Goal: Task Accomplishment & Management: Manage account settings

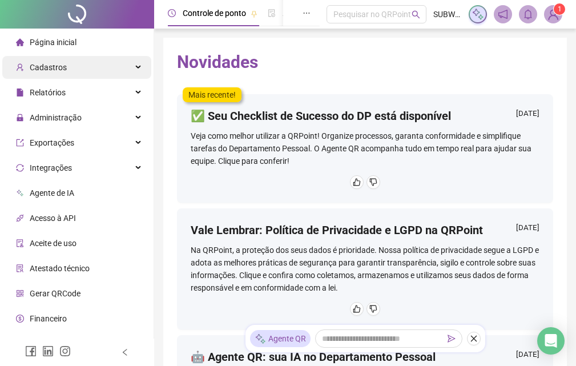
click at [90, 72] on div "Cadastros" at bounding box center [76, 67] width 149 height 23
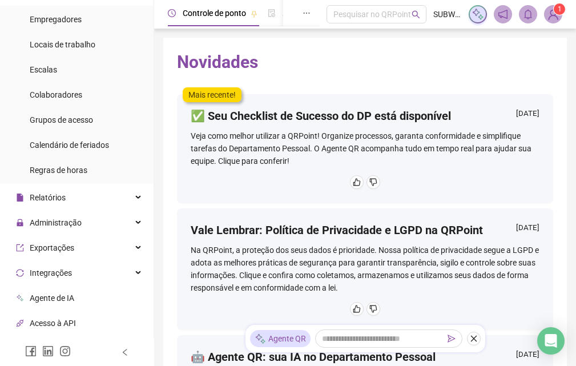
scroll to position [78, 0]
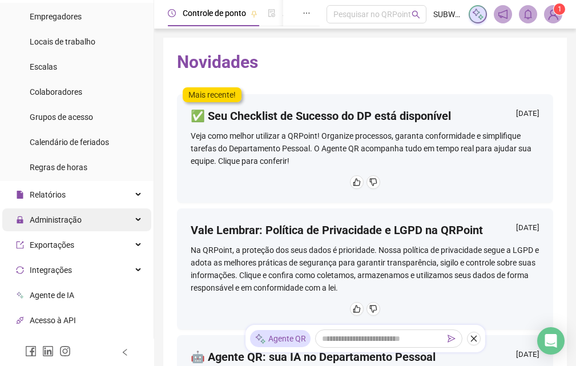
click at [107, 219] on div "Administração" at bounding box center [76, 219] width 149 height 23
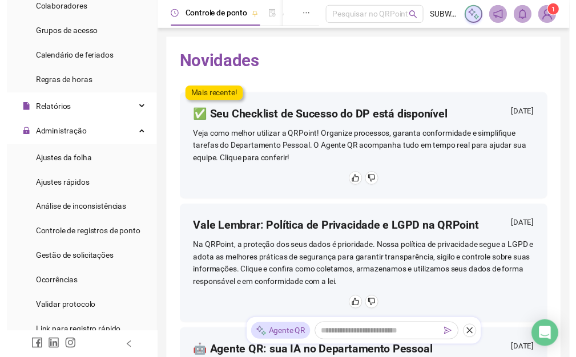
scroll to position [180, 0]
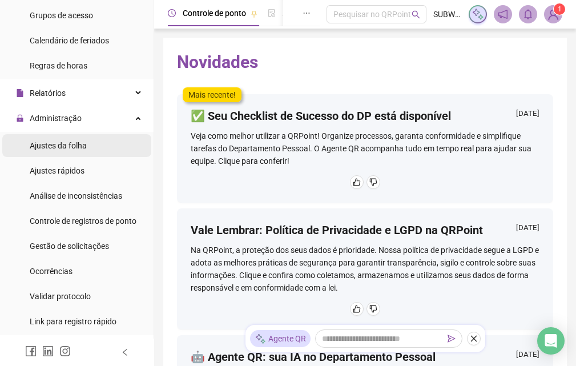
click at [68, 147] on span "Ajustes da folha" at bounding box center [58, 145] width 57 height 9
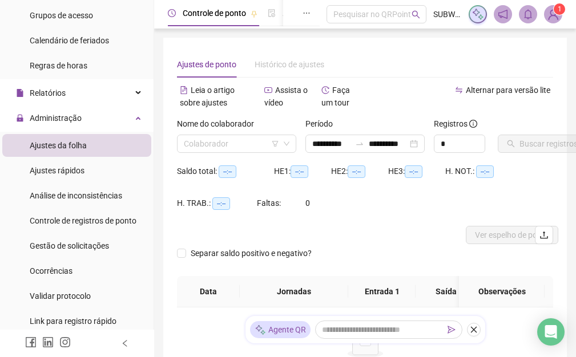
type input "**********"
click at [225, 140] on input "search" at bounding box center [231, 143] width 95 height 17
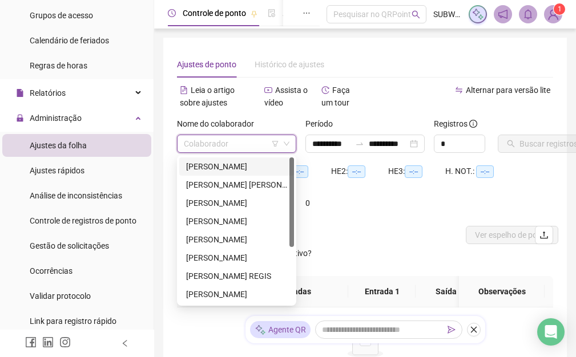
click at [231, 168] on div "[PERSON_NAME]" at bounding box center [236, 166] width 101 height 13
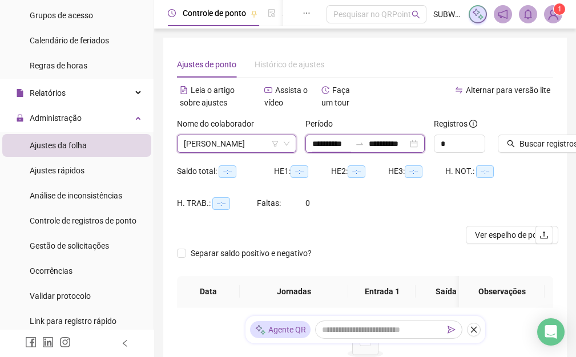
click at [337, 148] on input "**********" at bounding box center [331, 144] width 38 height 13
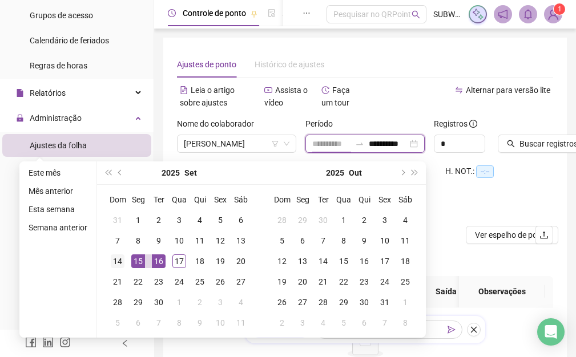
type input "**********"
click at [120, 258] on div "14" at bounding box center [118, 261] width 14 height 14
type input "**********"
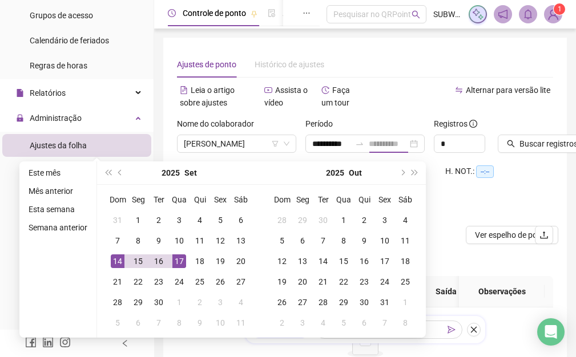
scroll to position [0, 0]
click at [172, 260] on div "17" at bounding box center [179, 261] width 14 height 14
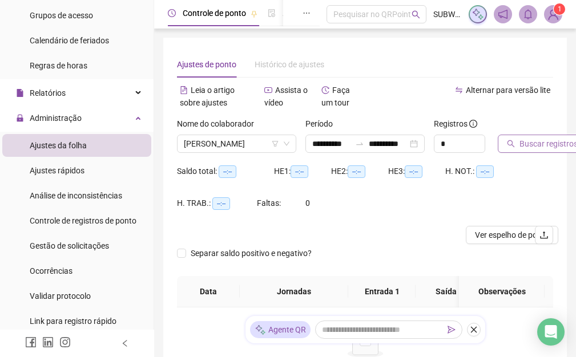
click at [531, 139] on span "Buscar registros" at bounding box center [548, 144] width 58 height 13
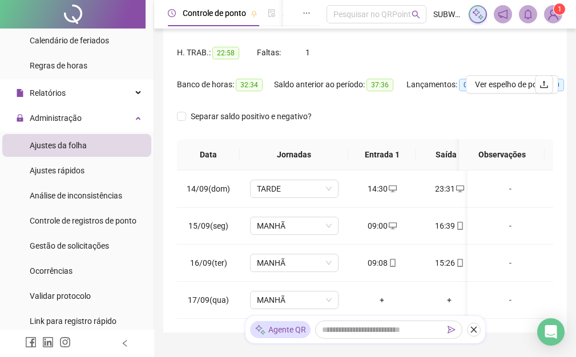
scroll to position [160, 0]
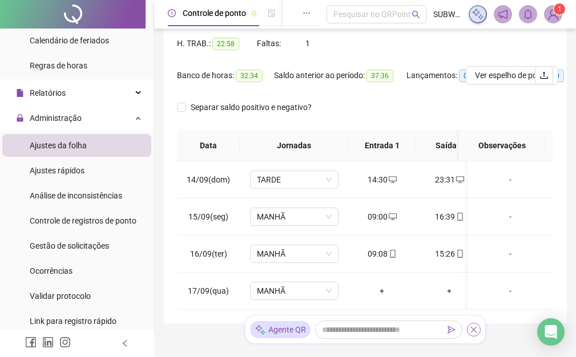
click at [473, 328] on icon "close" at bounding box center [474, 330] width 8 height 8
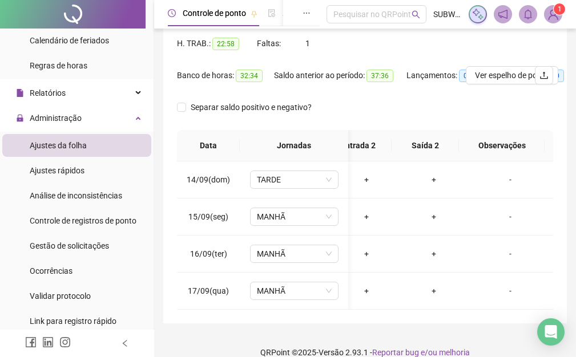
scroll to position [0, 119]
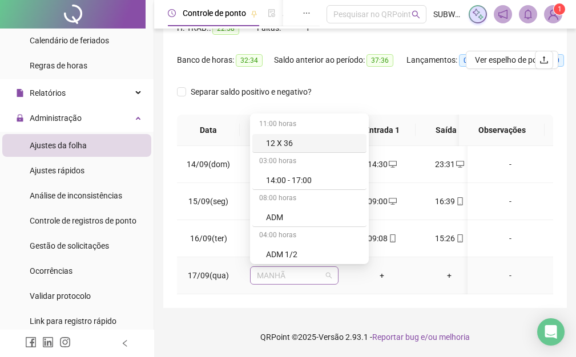
click at [301, 268] on span "MANHÃ" at bounding box center [294, 275] width 75 height 17
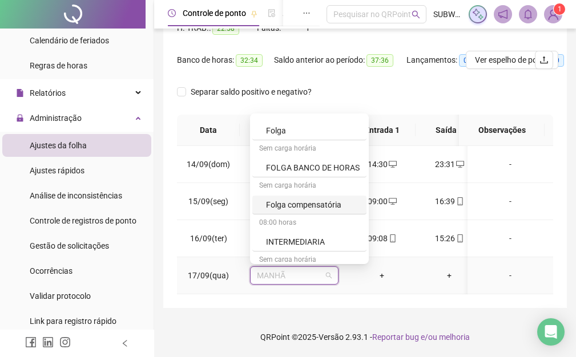
click at [305, 199] on div "Folga compensatória" at bounding box center [313, 205] width 94 height 13
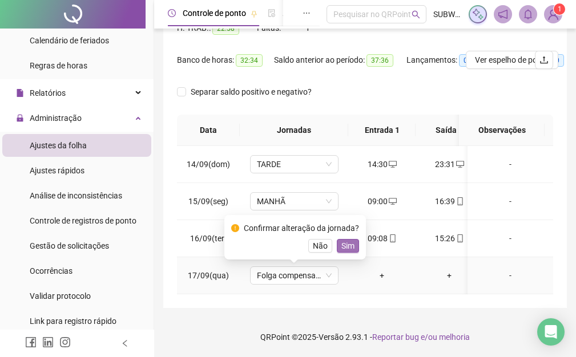
click at [348, 240] on span "Sim" at bounding box center [347, 246] width 13 height 13
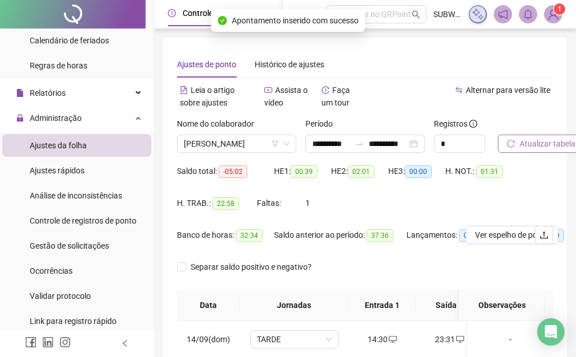
click at [557, 148] on span "Atualizar tabela" at bounding box center [547, 144] width 56 height 13
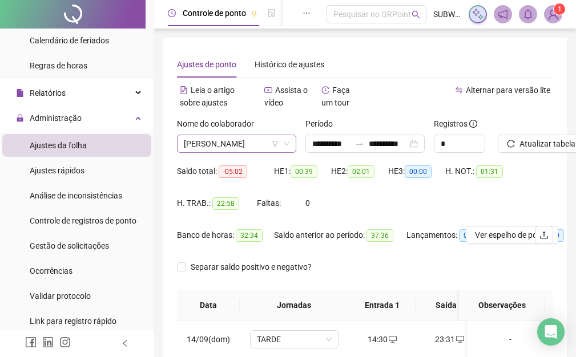
click at [228, 143] on span "[PERSON_NAME]" at bounding box center [237, 143] width 106 height 17
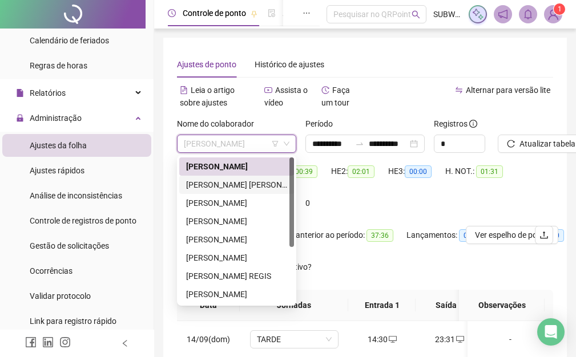
click at [217, 185] on div "[PERSON_NAME] [PERSON_NAME]" at bounding box center [236, 185] width 101 height 13
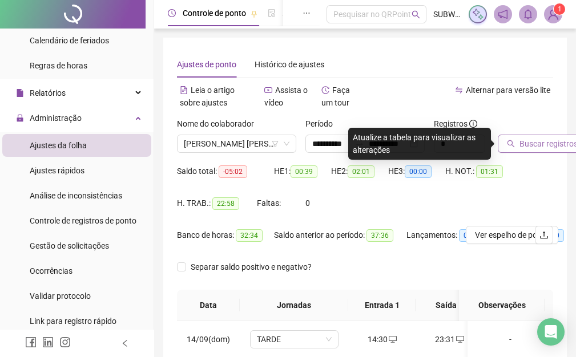
click at [544, 149] on span "Buscar registros" at bounding box center [548, 144] width 58 height 13
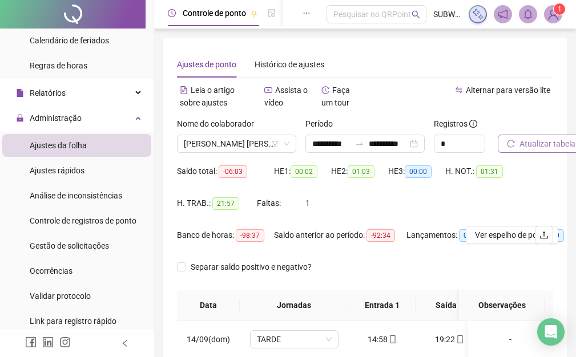
click at [548, 148] on span "Atualizar tabela" at bounding box center [547, 144] width 56 height 13
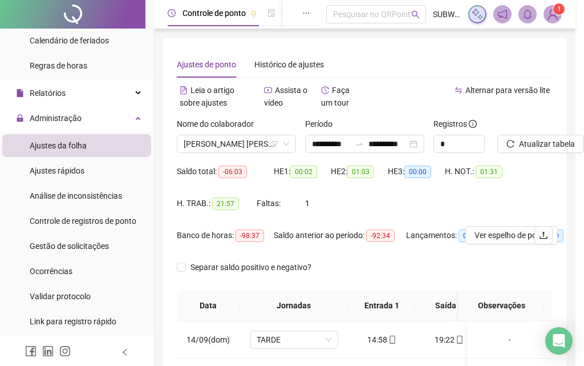
click at [235, 143] on div "Atualizando tabela Atualizando e reorganizando os registros... OK" at bounding box center [292, 183] width 584 height 366
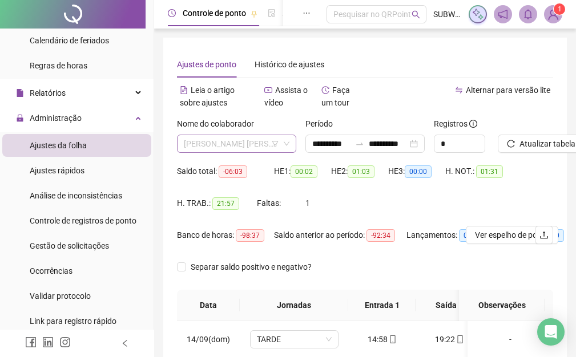
click at [229, 146] on span "[PERSON_NAME] [PERSON_NAME]" at bounding box center [237, 143] width 106 height 17
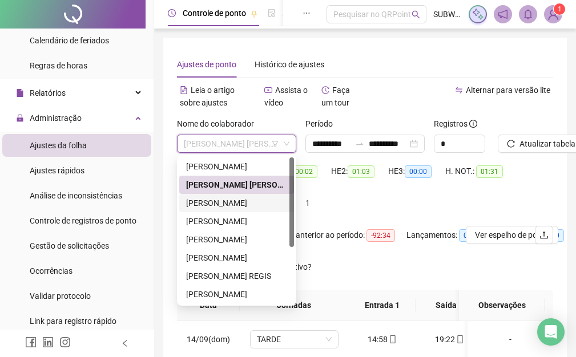
click at [224, 198] on div "[PERSON_NAME]" at bounding box center [236, 203] width 101 height 13
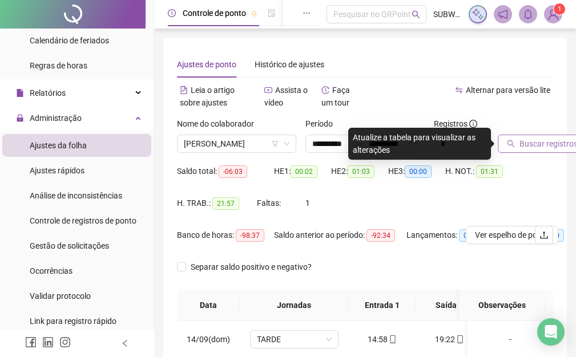
click at [546, 140] on span "Buscar registros" at bounding box center [548, 144] width 58 height 13
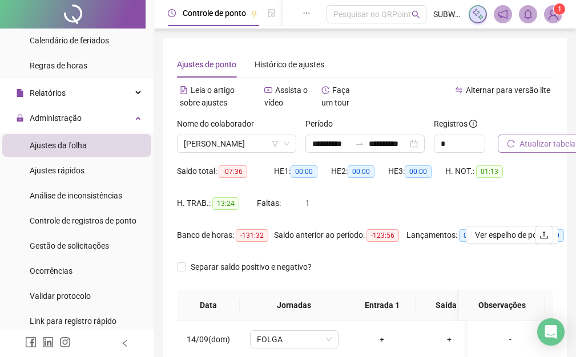
click at [554, 147] on span "Atualizar tabela" at bounding box center [547, 144] width 56 height 13
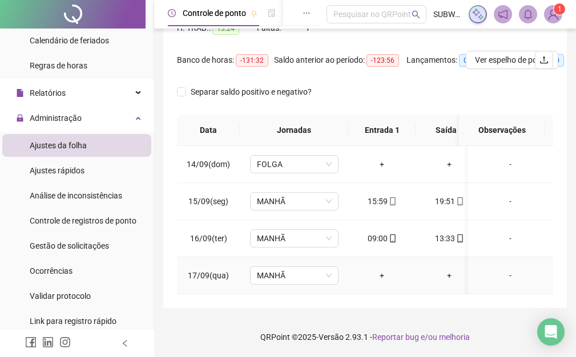
click at [383, 269] on div "+" at bounding box center [381, 275] width 49 height 13
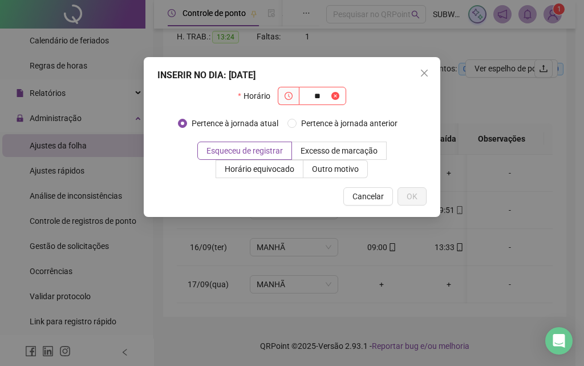
type input "*"
type input "*****"
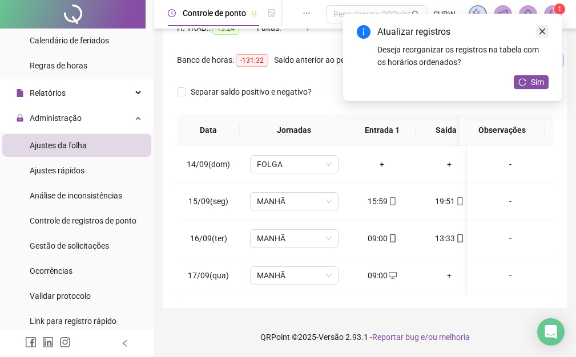
click at [540, 31] on icon "close" at bounding box center [542, 31] width 8 height 8
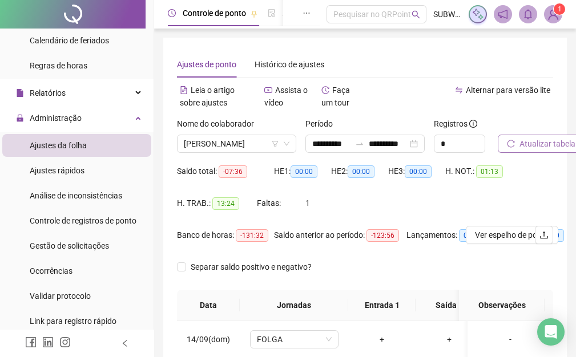
click at [515, 140] on icon "reload" at bounding box center [511, 144] width 8 height 8
drag, startPoint x: 227, startPoint y: 143, endPoint x: 225, endPoint y: 154, distance: 11.5
click at [225, 148] on span "[PERSON_NAME]" at bounding box center [237, 143] width 106 height 17
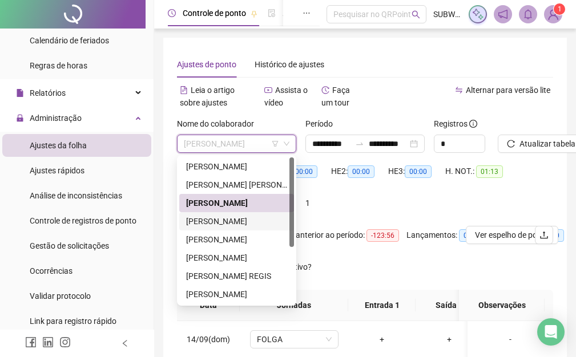
click at [231, 221] on div "[PERSON_NAME]" at bounding box center [236, 221] width 101 height 13
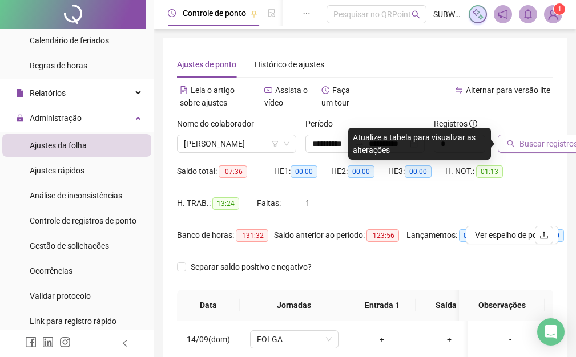
click at [531, 144] on span "Buscar registros" at bounding box center [548, 144] width 58 height 13
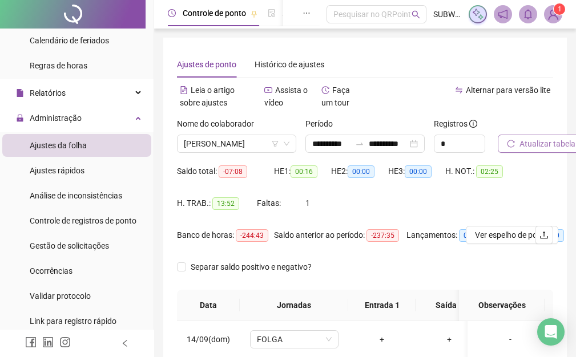
drag, startPoint x: 537, startPoint y: 134, endPoint x: 537, endPoint y: 140, distance: 6.3
click at [537, 136] on div "Atualizar tabela" at bounding box center [525, 135] width 55 height 35
click at [538, 148] on span "Atualizar tabela" at bounding box center [547, 144] width 56 height 13
click at [222, 142] on span "[PERSON_NAME]" at bounding box center [237, 143] width 106 height 17
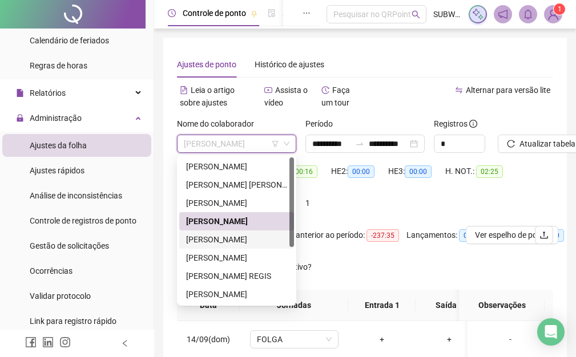
click at [227, 240] on div "[PERSON_NAME]" at bounding box center [236, 239] width 101 height 13
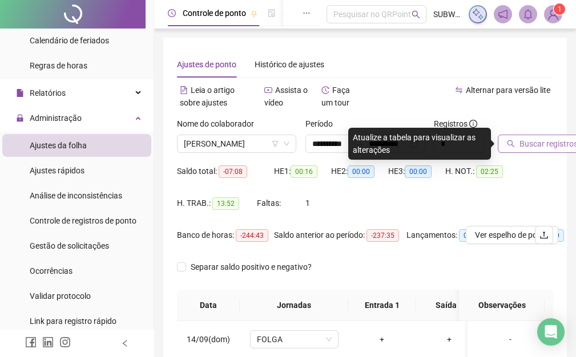
click at [541, 139] on span "Buscar registros" at bounding box center [548, 144] width 58 height 13
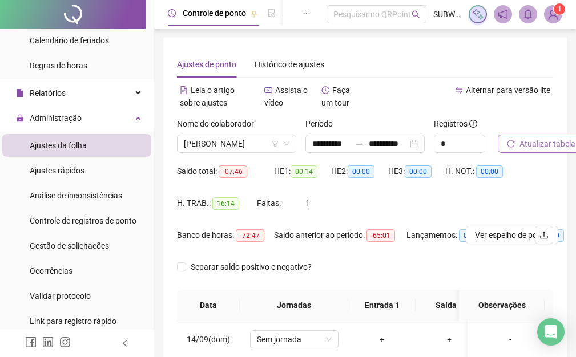
click at [557, 144] on span "Atualizar tabela" at bounding box center [547, 144] width 56 height 13
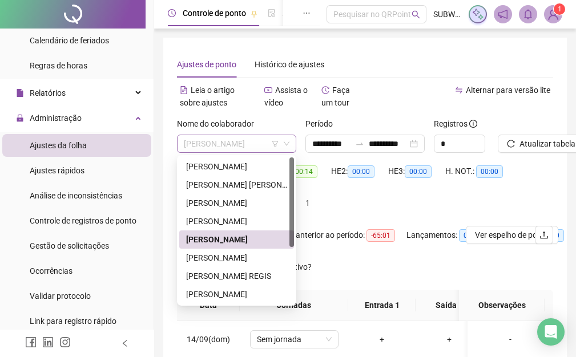
click at [238, 145] on span "[PERSON_NAME]" at bounding box center [237, 143] width 106 height 17
click at [203, 248] on div "[PERSON_NAME]" at bounding box center [236, 240] width 115 height 18
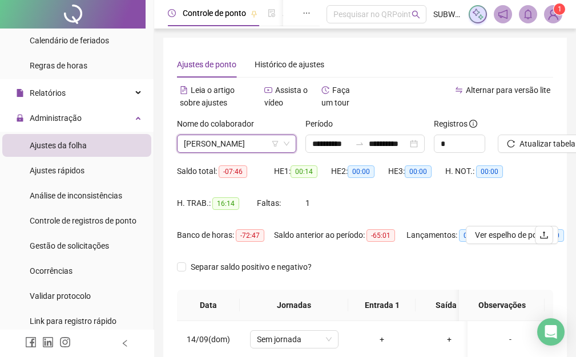
click at [215, 146] on span "[PERSON_NAME]" at bounding box center [237, 143] width 106 height 17
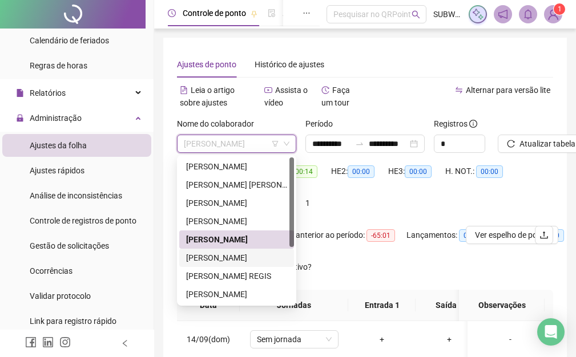
click at [218, 257] on div "[PERSON_NAME]" at bounding box center [236, 258] width 101 height 13
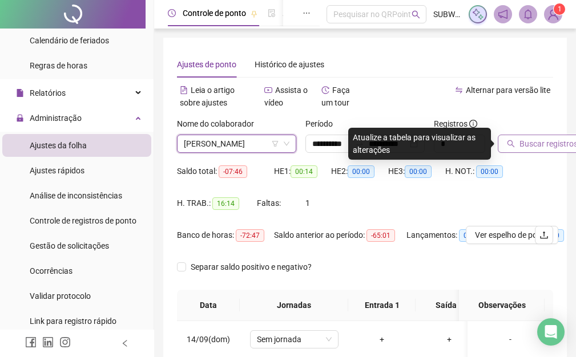
click at [518, 144] on button "Buscar registros" at bounding box center [542, 144] width 89 height 18
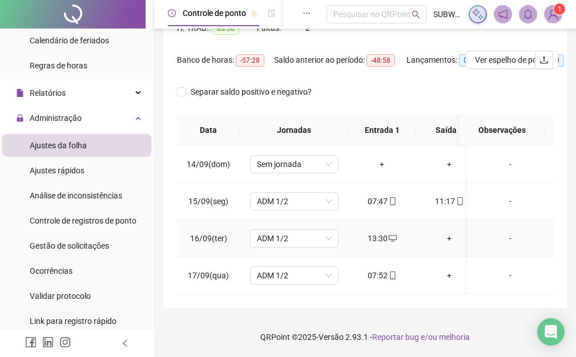
click at [448, 232] on div "+" at bounding box center [449, 238] width 49 height 13
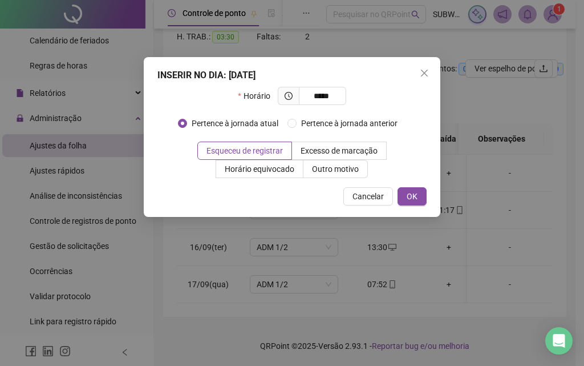
type input "*****"
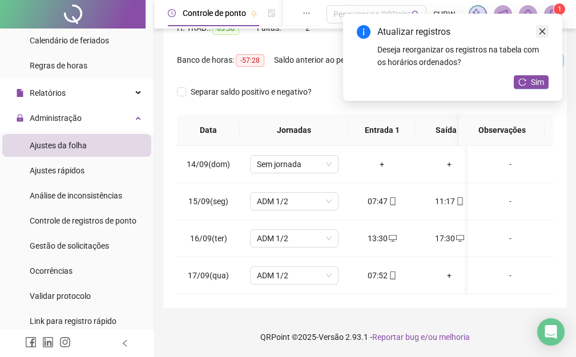
click at [542, 31] on icon "close" at bounding box center [542, 32] width 6 height 6
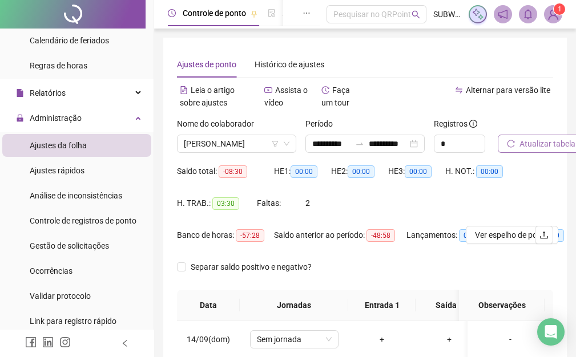
click at [535, 140] on span "Atualizar tabela" at bounding box center [547, 144] width 56 height 13
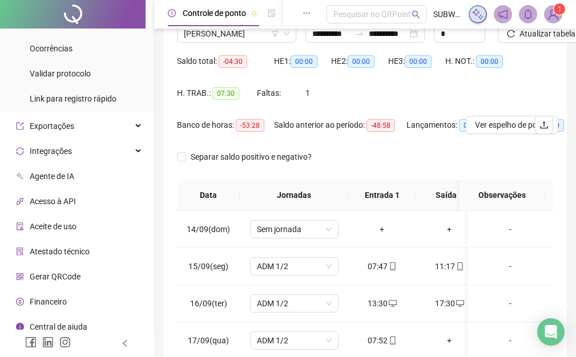
scroll to position [0, 0]
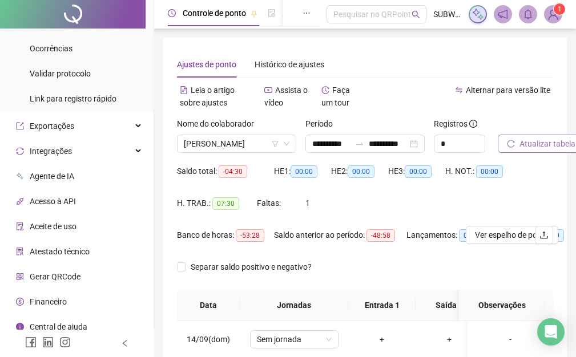
click at [564, 146] on span "Atualizar tabela" at bounding box center [547, 144] width 56 height 13
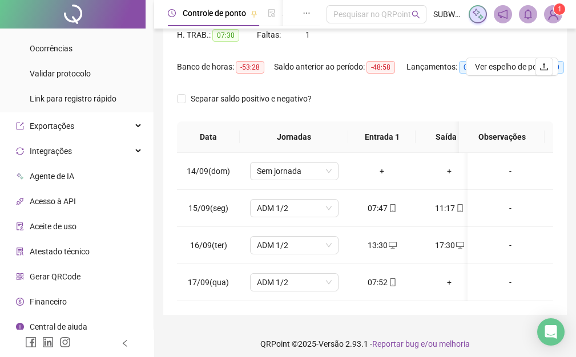
scroll to position [165, 0]
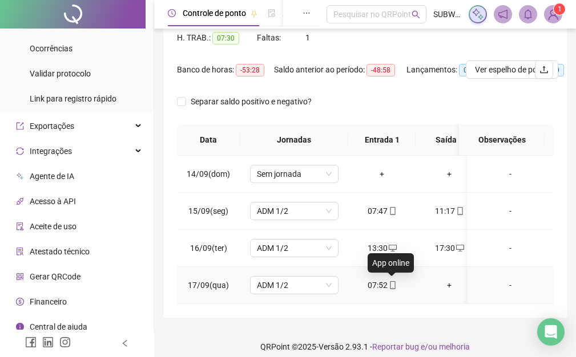
click at [397, 282] on div "07:52" at bounding box center [381, 285] width 49 height 13
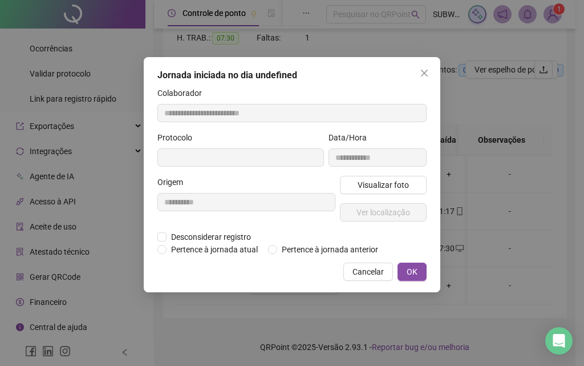
type input "**********"
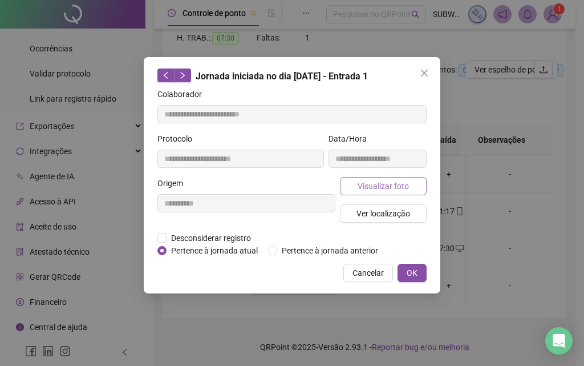
click at [403, 191] on span "Visualizar foto" at bounding box center [383, 186] width 51 height 13
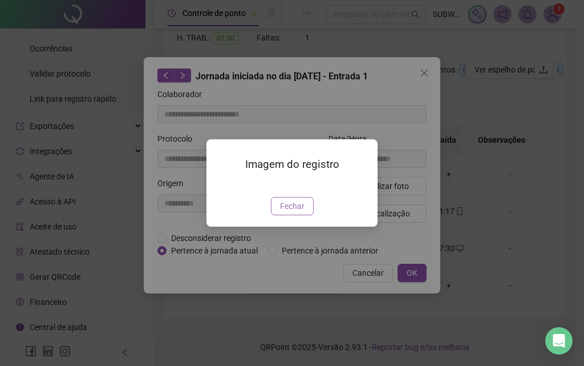
click at [288, 212] on span "Fechar" at bounding box center [292, 206] width 25 height 13
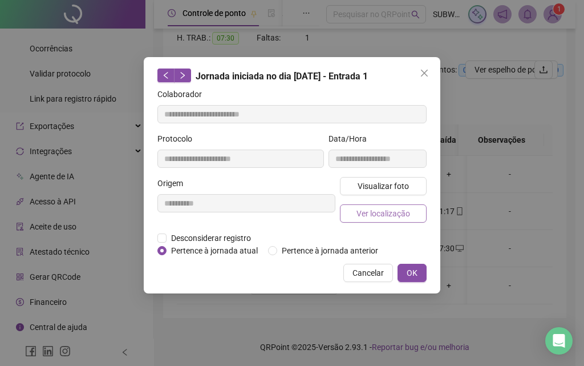
drag, startPoint x: 390, startPoint y: 202, endPoint x: 390, endPoint y: 208, distance: 6.3
click at [390, 207] on div "Visualizar foto Ver localização" at bounding box center [383, 204] width 91 height 55
click at [390, 209] on span "Ver localização" at bounding box center [384, 213] width 54 height 13
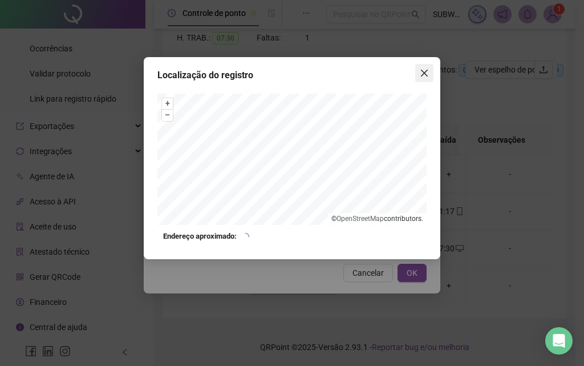
click at [423, 78] on button "Close" at bounding box center [424, 73] width 18 height 18
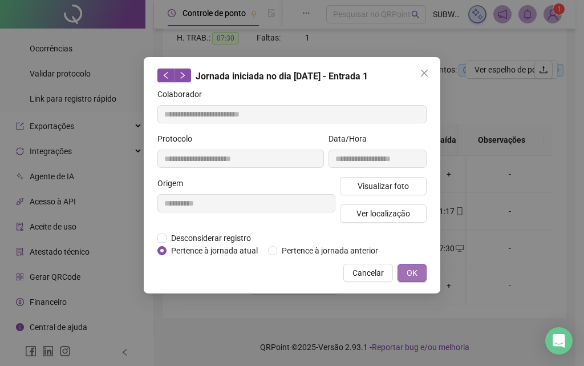
click at [414, 272] on span "OK" at bounding box center [412, 272] width 11 height 13
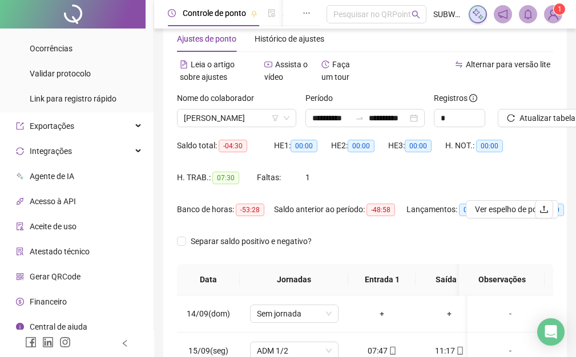
scroll to position [0, 0]
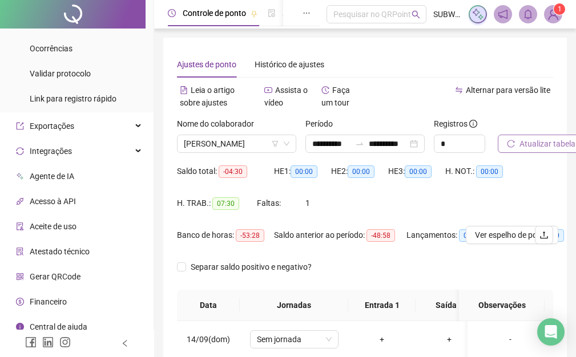
click at [535, 144] on span "Atualizar tabela" at bounding box center [547, 144] width 56 height 13
click at [558, 143] on span "Atualizar tabela" at bounding box center [547, 144] width 56 height 13
click at [200, 143] on span "[PERSON_NAME]" at bounding box center [237, 143] width 106 height 17
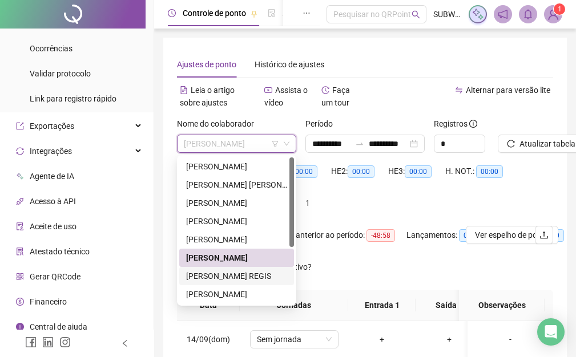
click at [203, 279] on div "[PERSON_NAME] REGIS" at bounding box center [236, 276] width 101 height 13
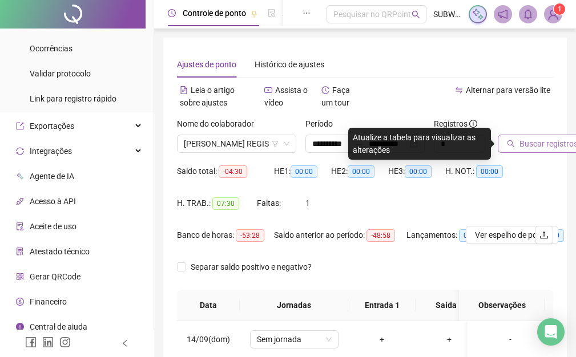
click at [544, 146] on span "Buscar registros" at bounding box center [548, 144] width 58 height 13
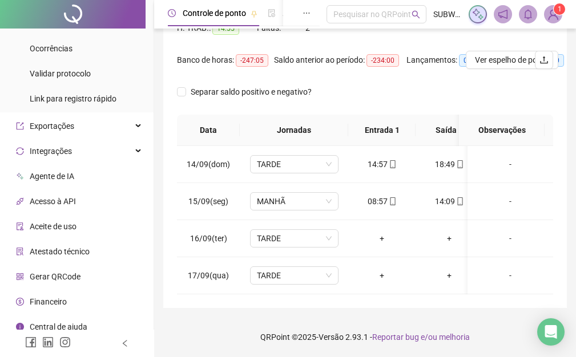
scroll to position [181, 0]
click at [286, 240] on span "TARDE" at bounding box center [294, 238] width 75 height 17
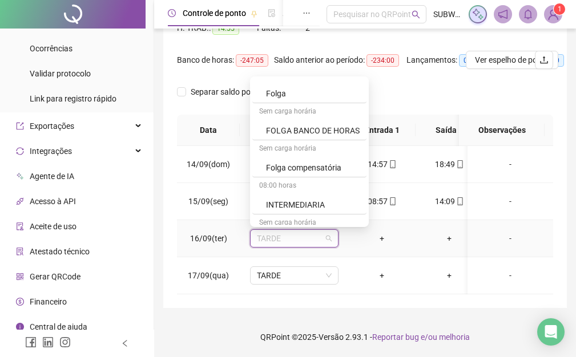
scroll to position [424, 0]
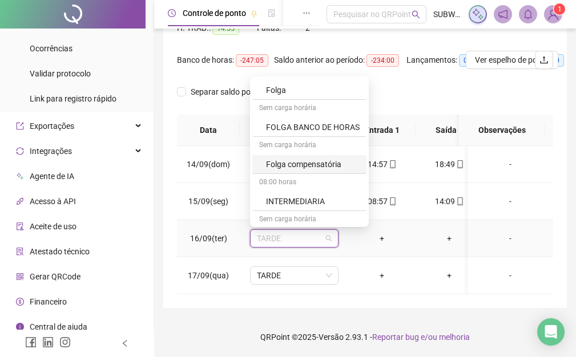
click at [306, 158] on div "Folga compensatória" at bounding box center [313, 164] width 94 height 13
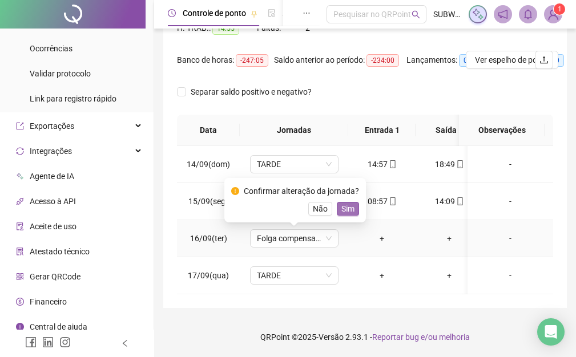
click at [346, 204] on span "Sim" at bounding box center [347, 209] width 13 height 13
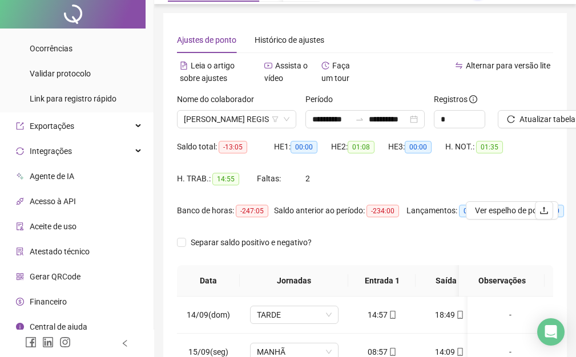
scroll to position [0, 0]
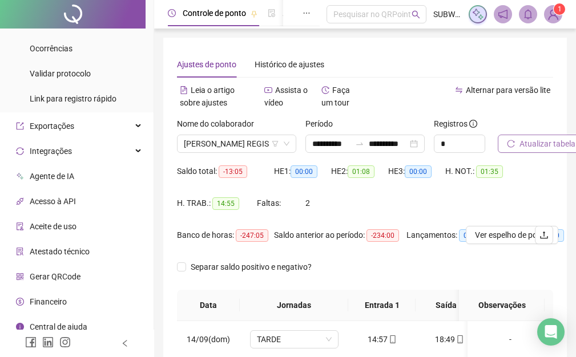
click at [548, 140] on span "Atualizar tabela" at bounding box center [547, 144] width 56 height 13
click at [217, 148] on span "[PERSON_NAME] REGIS" at bounding box center [237, 143] width 106 height 17
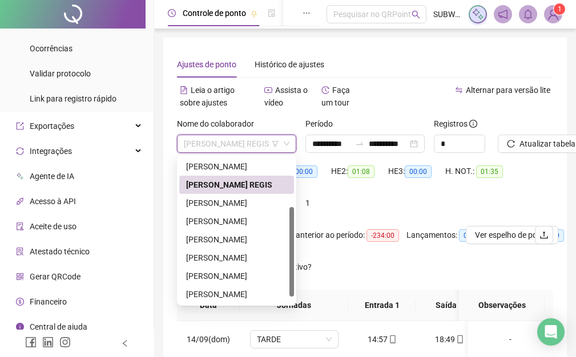
scroll to position [91, 0]
drag, startPoint x: 293, startPoint y: 166, endPoint x: 273, endPoint y: 263, distance: 99.0
click at [286, 270] on div "[PERSON_NAME] [PERSON_NAME] DE [PERSON_NAME] [PERSON_NAME]" at bounding box center [236, 230] width 115 height 146
click at [227, 201] on div "[PERSON_NAME]" at bounding box center [236, 203] width 101 height 13
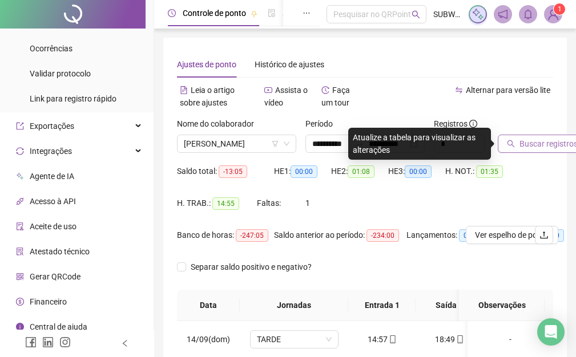
click at [537, 152] on button "Buscar registros" at bounding box center [542, 144] width 89 height 18
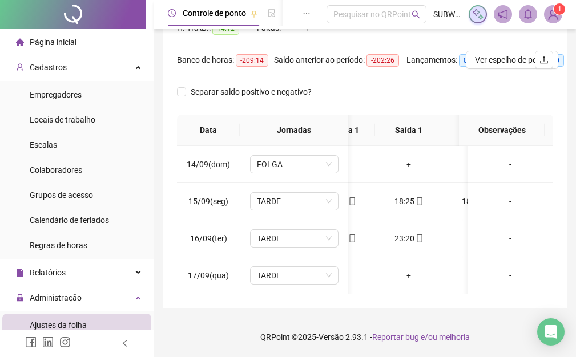
scroll to position [0, 130]
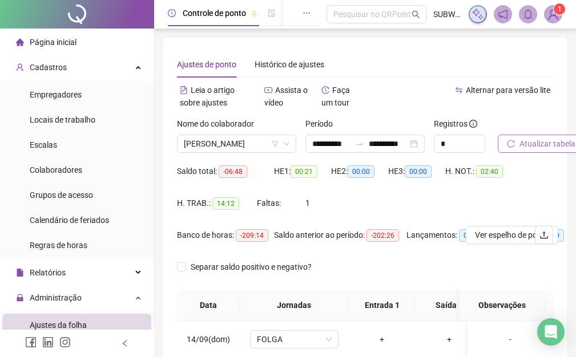
click at [539, 141] on span "Atualizar tabela" at bounding box center [547, 144] width 56 height 13
click at [203, 147] on span "[PERSON_NAME]" at bounding box center [237, 143] width 106 height 17
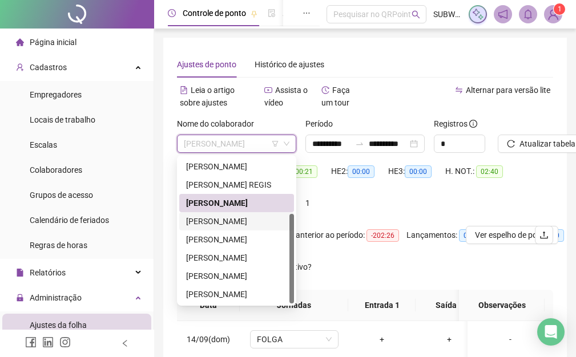
click at [208, 224] on div "[PERSON_NAME]" at bounding box center [236, 221] width 101 height 13
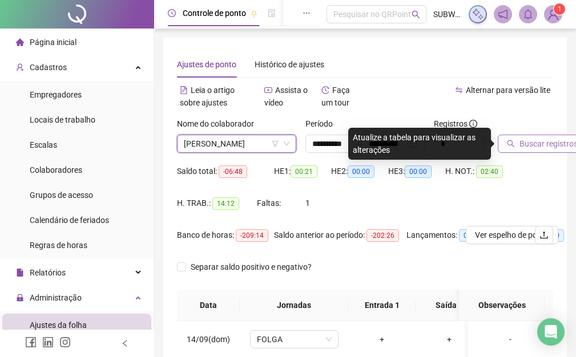
click at [536, 146] on span "Buscar registros" at bounding box center [548, 144] width 58 height 13
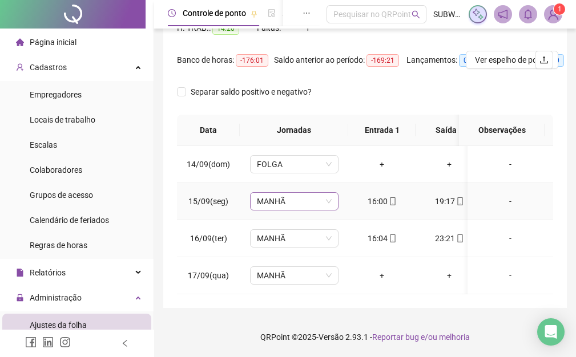
click at [284, 199] on span "MANHÃ" at bounding box center [294, 201] width 75 height 17
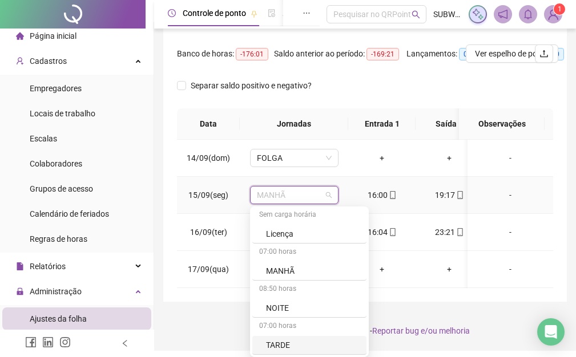
click at [283, 340] on div "TARDE" at bounding box center [313, 345] width 94 height 13
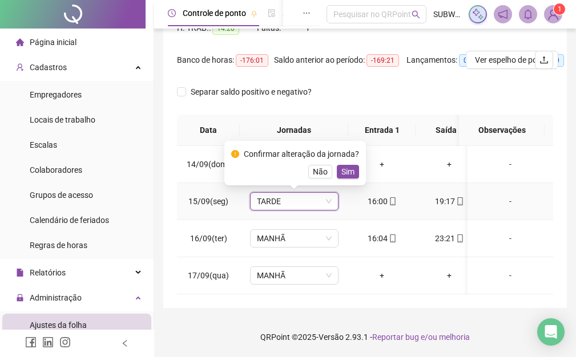
drag, startPoint x: 347, startPoint y: 166, endPoint x: 351, endPoint y: 171, distance: 6.1
click at [349, 168] on span "Sim" at bounding box center [347, 171] width 13 height 13
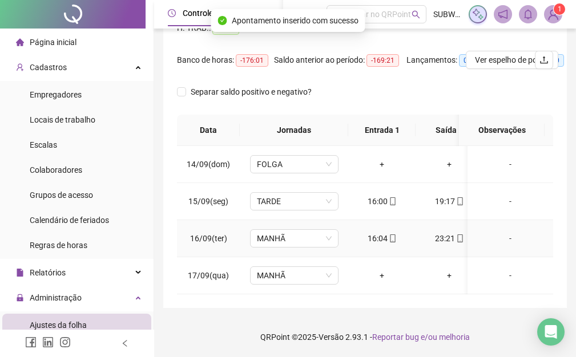
click at [306, 220] on td "MANHÃ" at bounding box center [294, 238] width 108 height 37
click at [305, 231] on span "MANHÃ" at bounding box center [294, 238] width 75 height 17
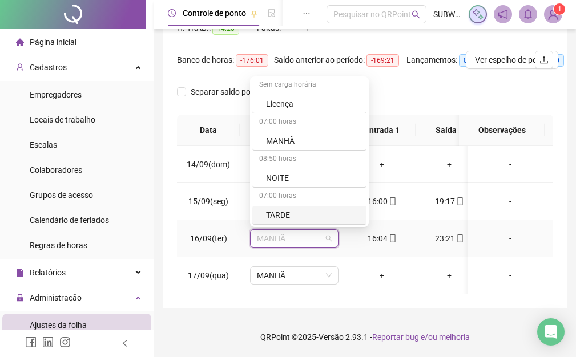
click at [290, 196] on div "07:00 horas" at bounding box center [309, 197] width 114 height 18
click at [291, 209] on div "TARDE" at bounding box center [313, 215] width 94 height 13
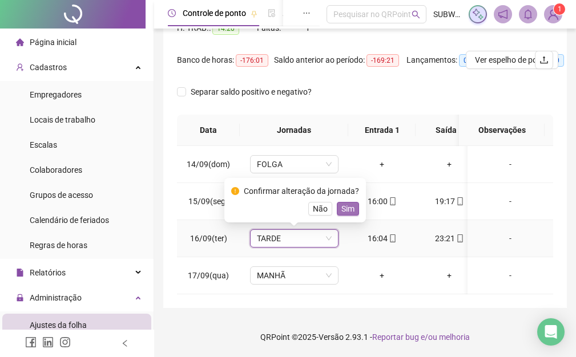
click at [355, 202] on button "Sim" at bounding box center [348, 209] width 22 height 14
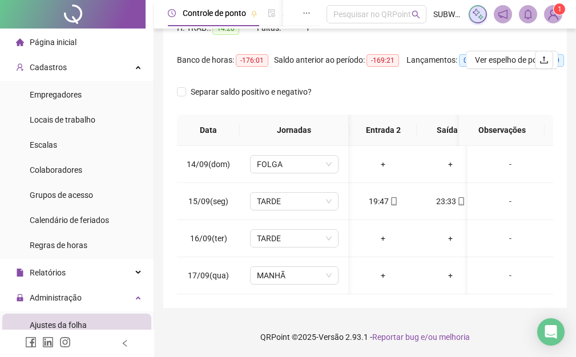
scroll to position [0, 111]
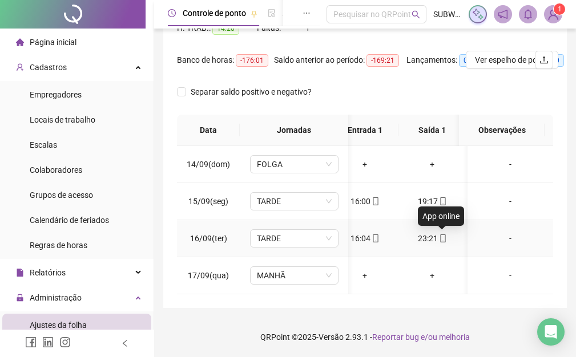
click at [443, 235] on icon "mobile" at bounding box center [443, 239] width 8 height 8
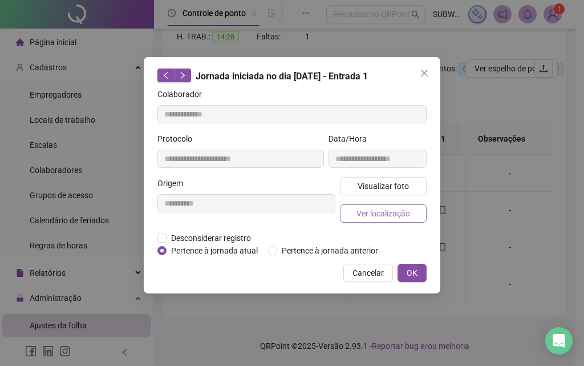
click at [390, 214] on span "Ver localização" at bounding box center [384, 213] width 54 height 13
type input "**********"
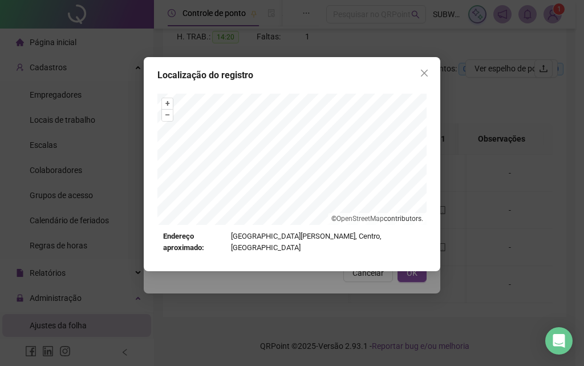
click at [418, 85] on div "Localização do registro + – ⇧ › © OpenStreetMap contributors. Endereço aproxima…" at bounding box center [292, 164] width 297 height 214
click at [421, 71] on icon "close" at bounding box center [424, 72] width 9 height 9
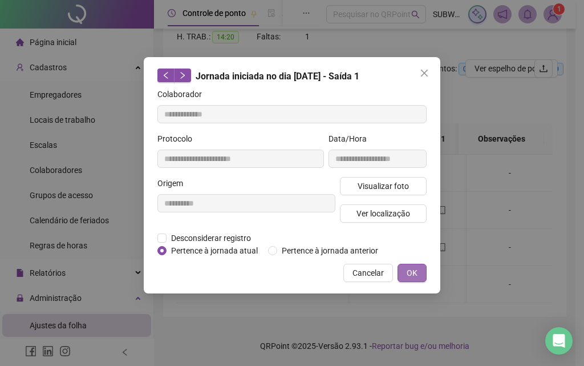
click at [411, 269] on span "OK" at bounding box center [412, 272] width 11 height 13
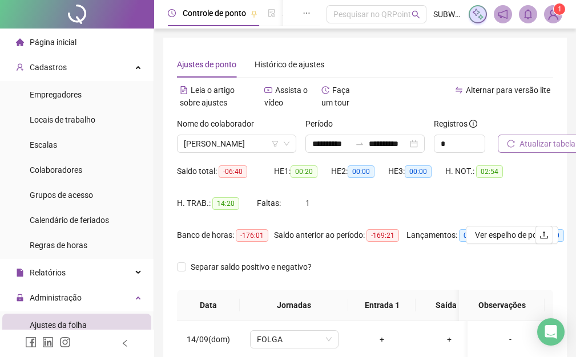
click at [526, 152] on button "Atualizar tabela" at bounding box center [541, 144] width 87 height 18
click at [225, 142] on span "[PERSON_NAME]" at bounding box center [237, 143] width 106 height 17
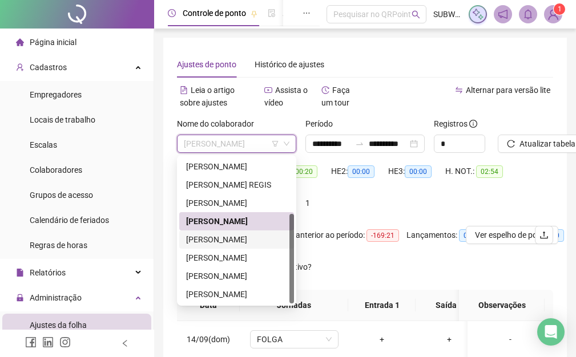
click at [234, 235] on div "[PERSON_NAME]" at bounding box center [236, 239] width 101 height 13
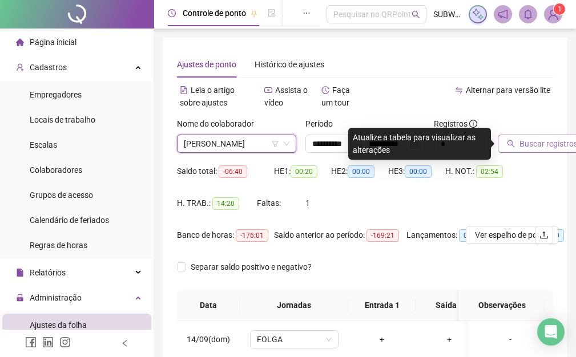
click at [537, 147] on span "Buscar registros" at bounding box center [548, 144] width 58 height 13
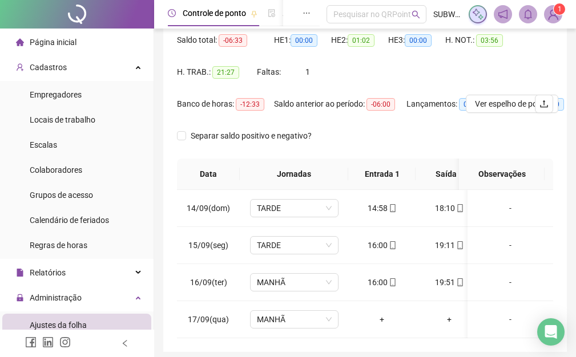
scroll to position [184, 0]
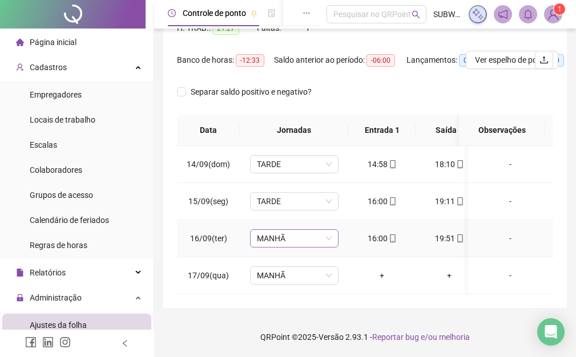
click at [285, 230] on span "MANHÃ" at bounding box center [294, 238] width 75 height 17
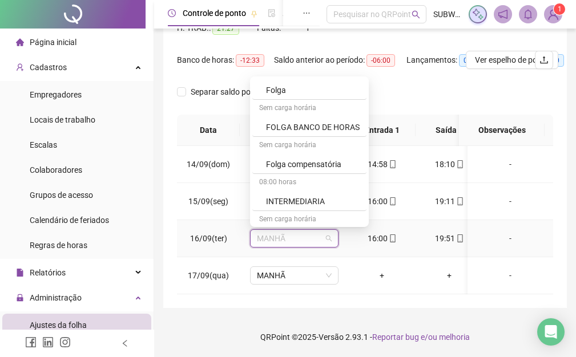
scroll to position [559, 0]
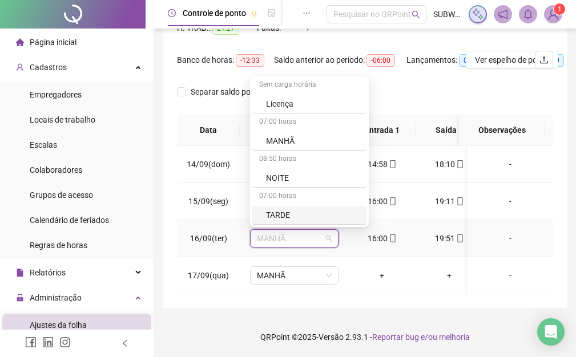
click at [292, 209] on div "TARDE" at bounding box center [313, 215] width 94 height 13
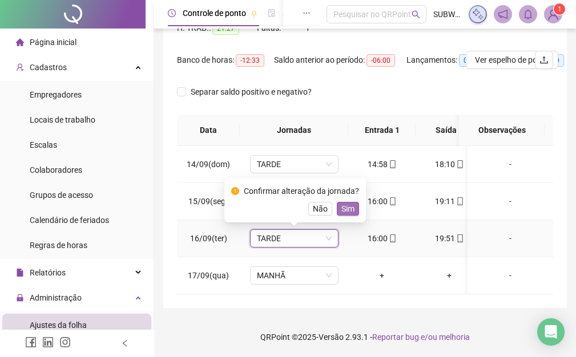
click at [349, 203] on span "Sim" at bounding box center [347, 209] width 13 height 13
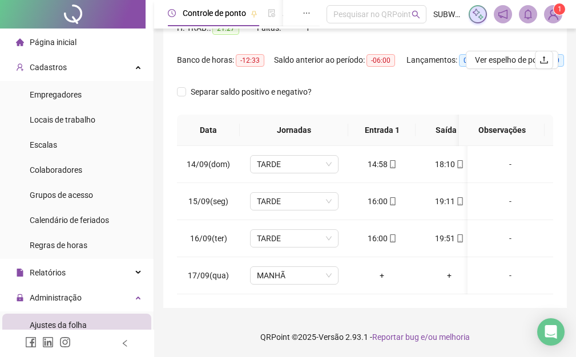
scroll to position [0, 60]
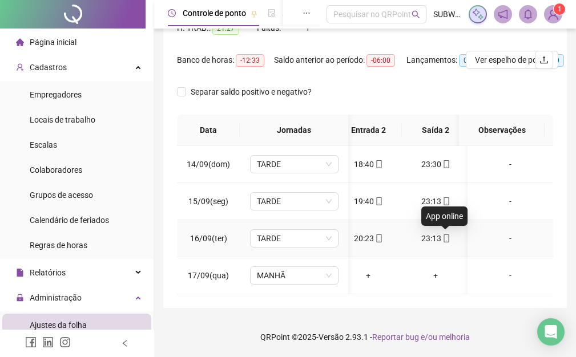
click at [446, 235] on icon "mobile" at bounding box center [446, 239] width 8 height 8
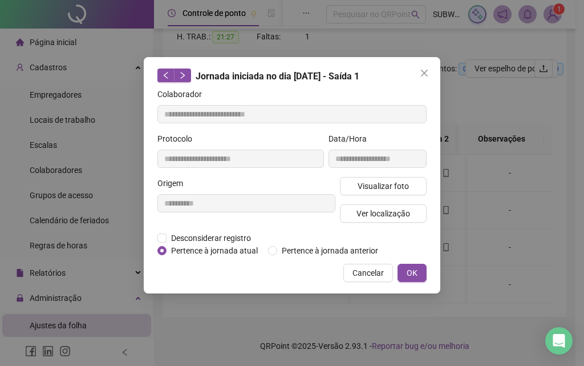
type input "**********"
click at [380, 213] on span "Ver localização" at bounding box center [384, 213] width 54 height 13
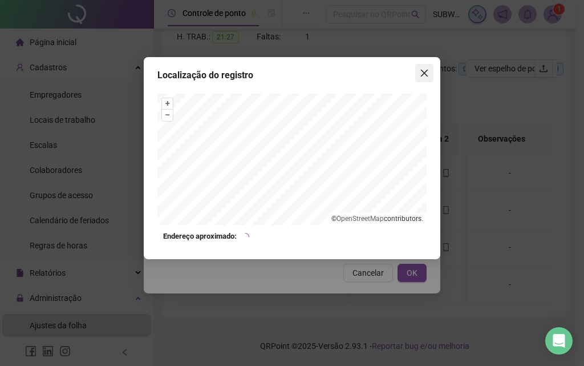
click at [430, 70] on span "Close" at bounding box center [424, 72] width 18 height 9
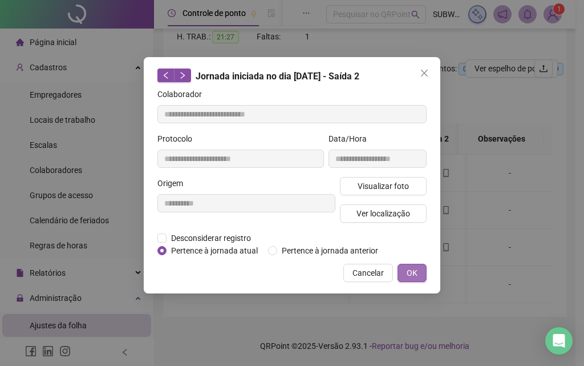
click at [414, 270] on span "OK" at bounding box center [412, 272] width 11 height 13
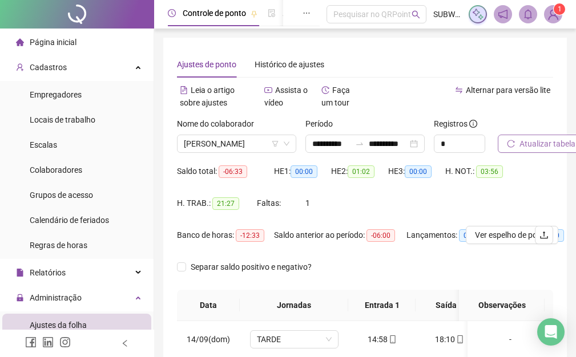
click at [547, 136] on button "Atualizar tabela" at bounding box center [541, 144] width 87 height 18
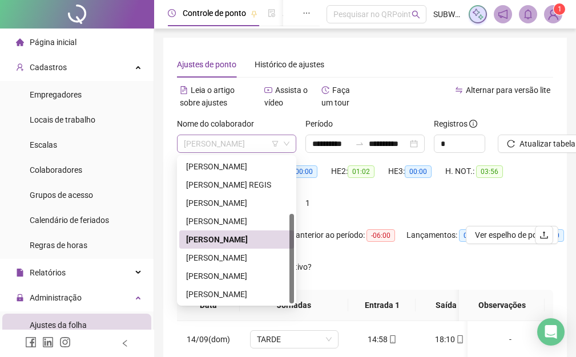
click at [212, 149] on span "[PERSON_NAME]" at bounding box center [237, 143] width 106 height 17
click at [212, 251] on div "[PERSON_NAME]" at bounding box center [236, 258] width 115 height 18
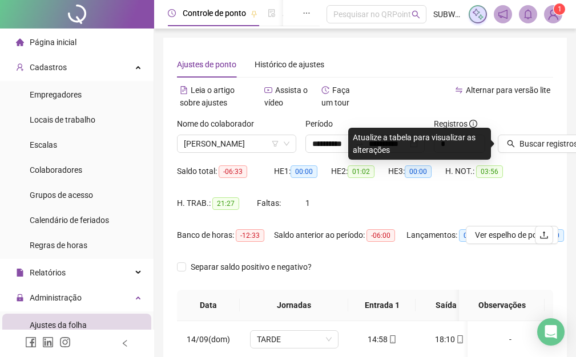
click at [527, 131] on div "Buscar registros" at bounding box center [525, 135] width 55 height 35
click at [531, 142] on span "Buscar registros" at bounding box center [548, 144] width 58 height 13
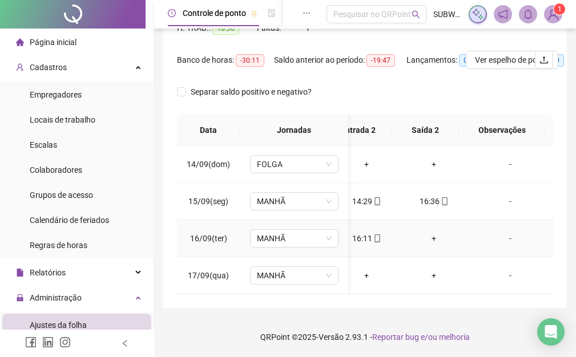
click at [424, 232] on div "+" at bounding box center [433, 238] width 49 height 13
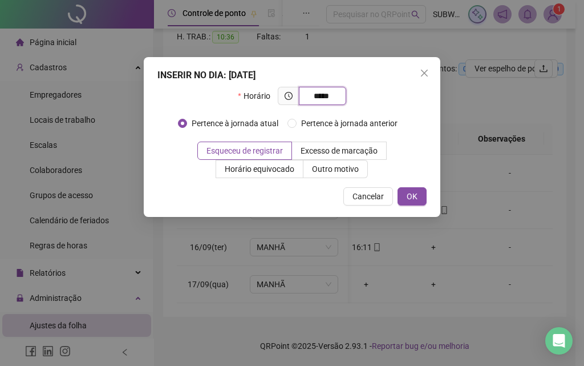
type input "*****"
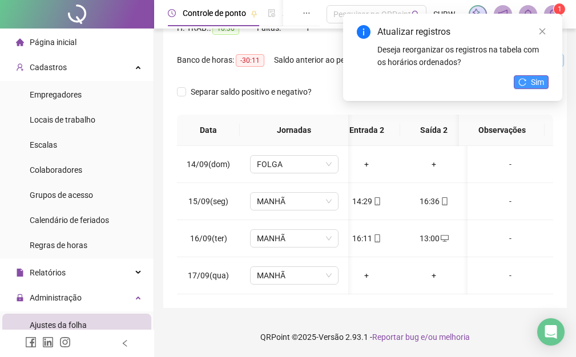
click at [534, 84] on span "Sim" at bounding box center [537, 82] width 13 height 13
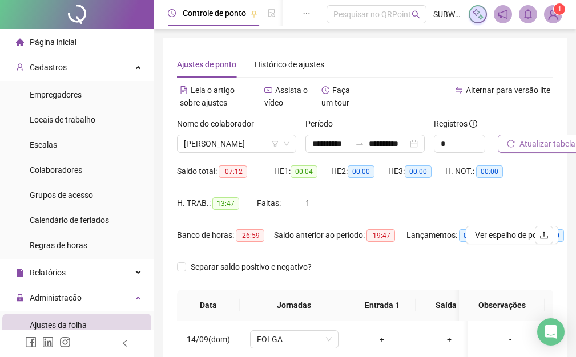
click at [559, 142] on span "Atualizar tabela" at bounding box center [547, 144] width 56 height 13
click at [208, 143] on span "[PERSON_NAME]" at bounding box center [237, 143] width 106 height 17
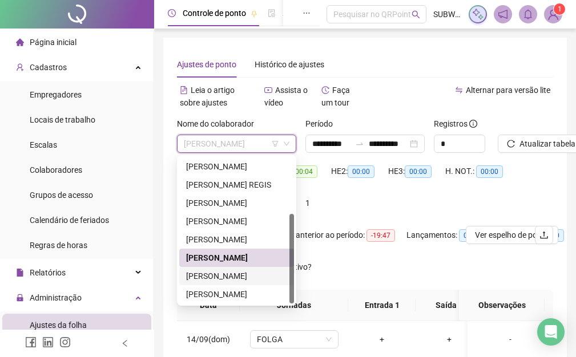
click at [224, 276] on div "[PERSON_NAME]" at bounding box center [236, 276] width 101 height 13
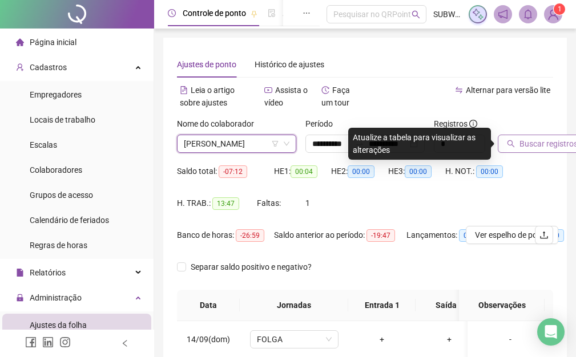
click at [551, 148] on span "Buscar registros" at bounding box center [548, 144] width 58 height 13
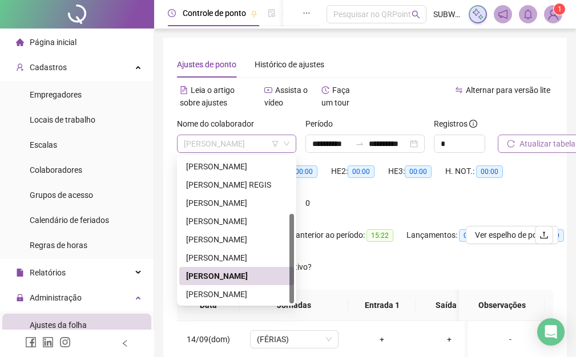
click at [204, 152] on span "[PERSON_NAME]" at bounding box center [237, 143] width 106 height 17
click at [217, 289] on div "[PERSON_NAME]" at bounding box center [236, 294] width 101 height 13
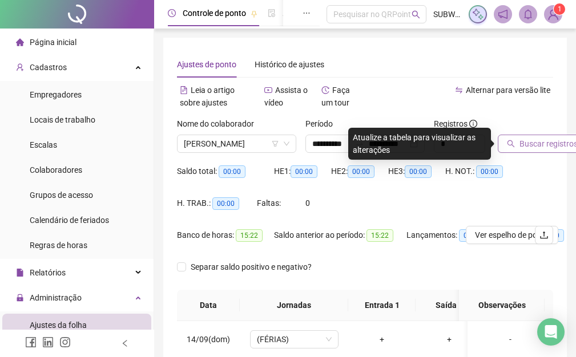
click at [516, 141] on button "Buscar registros" at bounding box center [542, 144] width 89 height 18
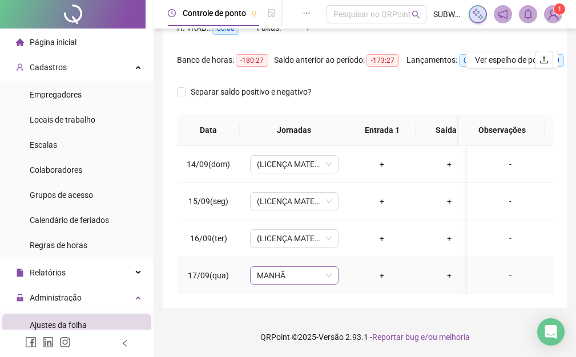
click at [313, 269] on span "MANHÃ" at bounding box center [294, 275] width 75 height 17
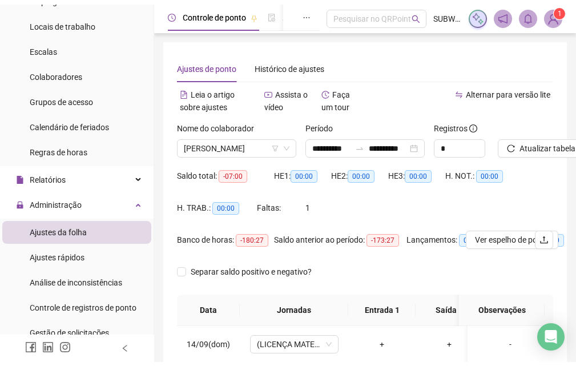
scroll to position [132, 0]
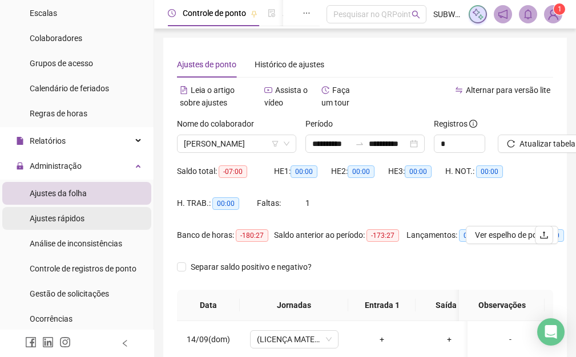
click at [91, 217] on li "Ajustes rápidos" at bounding box center [76, 218] width 149 height 23
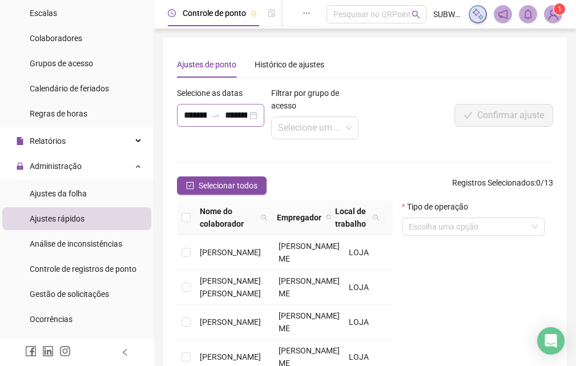
click at [220, 114] on div at bounding box center [216, 115] width 18 height 9
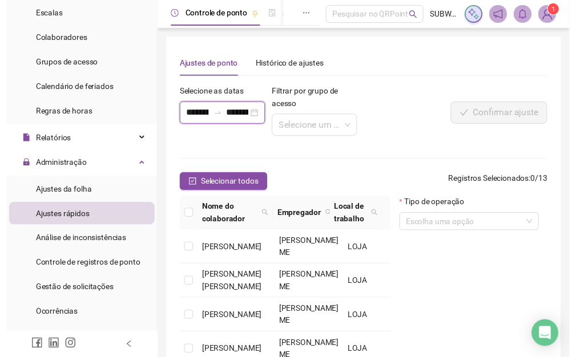
scroll to position [0, 23]
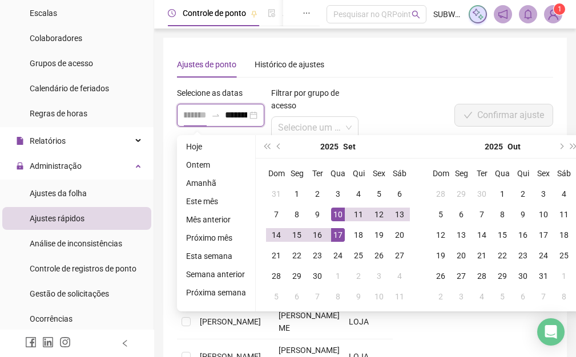
type input "**********"
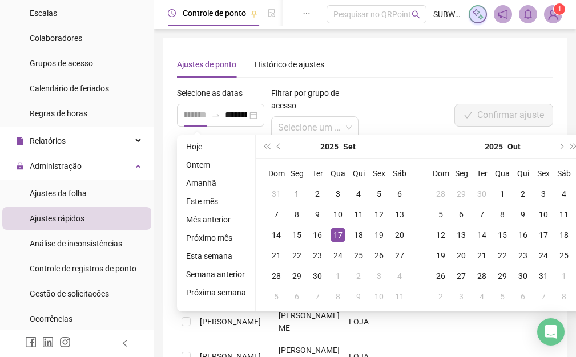
scroll to position [0, 0]
click at [335, 232] on div "17" at bounding box center [338, 235] width 14 height 14
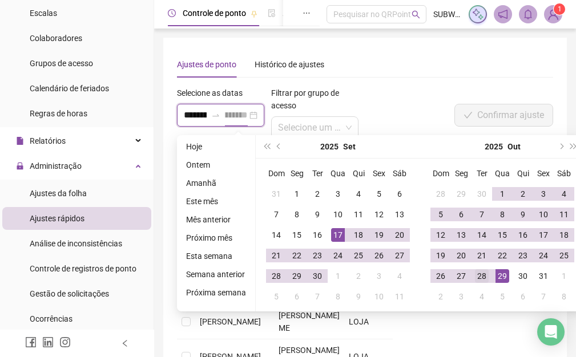
type input "**********"
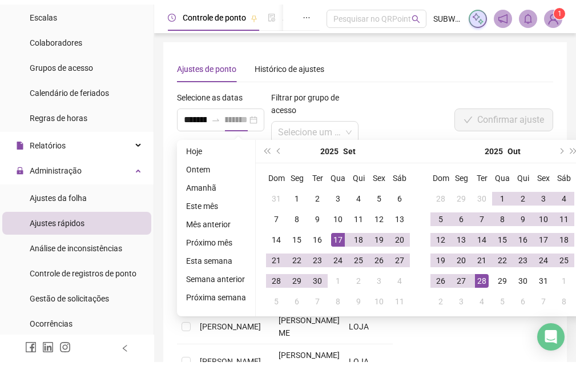
scroll to position [0, 0]
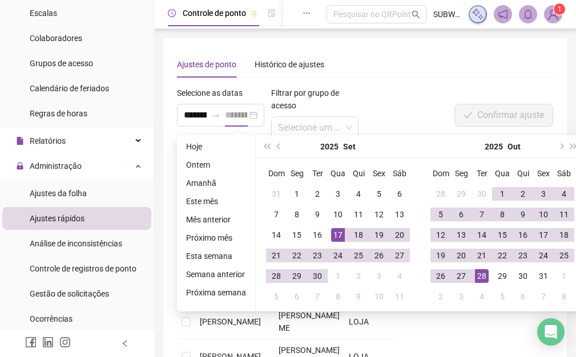
click at [478, 273] on div "28" at bounding box center [482, 276] width 14 height 14
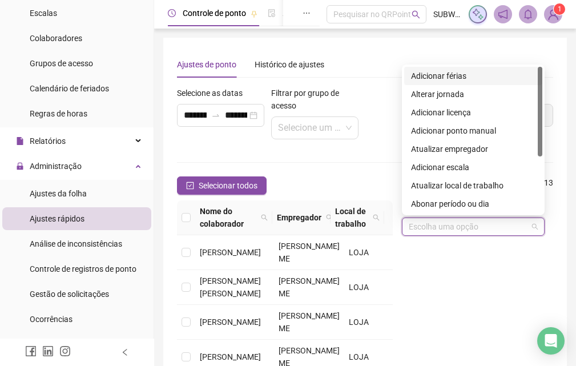
click at [479, 231] on input "search" at bounding box center [468, 226] width 119 height 17
click at [468, 70] on div "Adicionar férias" at bounding box center [473, 76] width 124 height 13
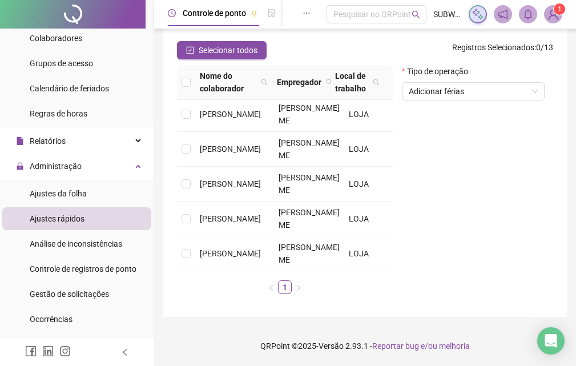
scroll to position [457, 0]
click at [180, 251] on td at bounding box center [186, 253] width 18 height 35
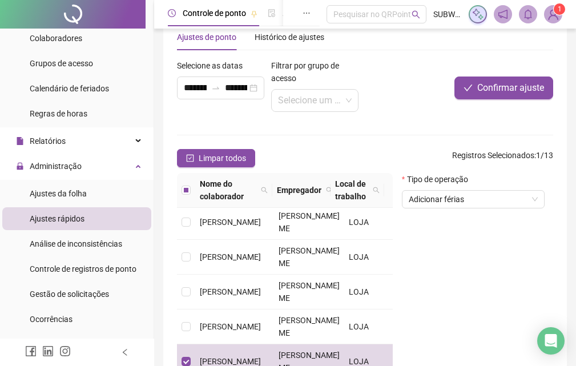
scroll to position [0, 0]
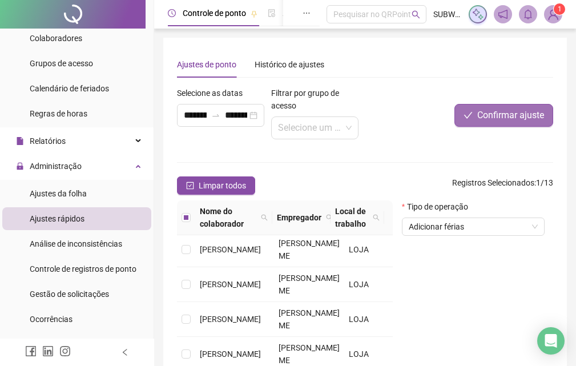
click at [495, 112] on span "Confirmar ajuste" at bounding box center [510, 115] width 67 height 14
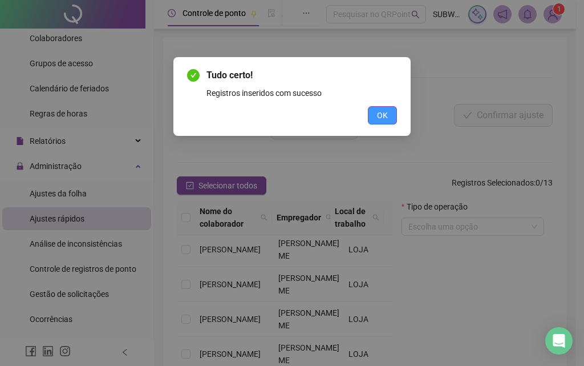
click at [378, 111] on span "OK" at bounding box center [382, 115] width 11 height 13
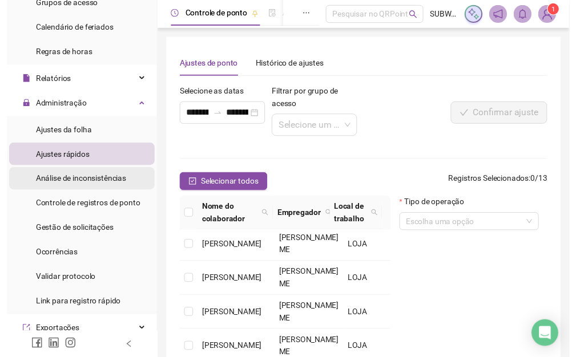
scroll to position [191, 0]
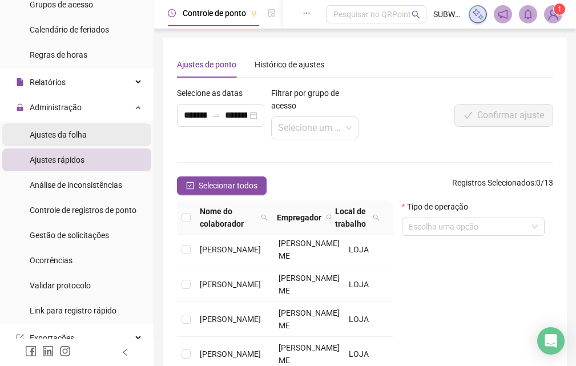
click at [56, 130] on span "Ajustes da folha" at bounding box center [58, 134] width 57 height 9
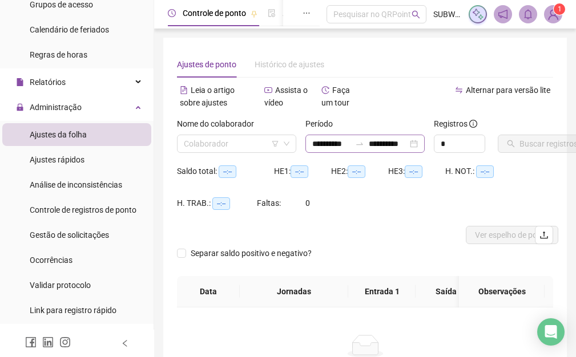
type input "**********"
click at [336, 142] on input "**********" at bounding box center [331, 144] width 38 height 13
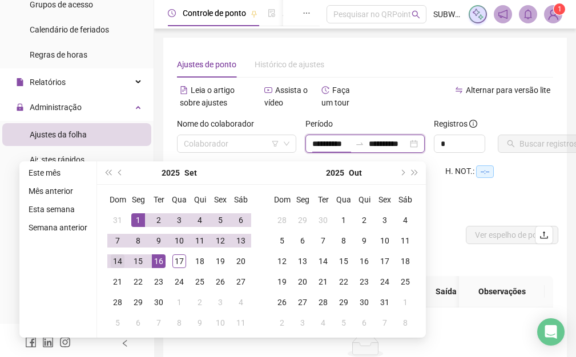
type input "**********"
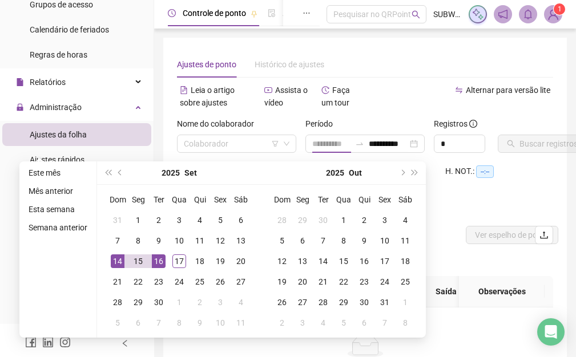
click at [114, 257] on div "14" at bounding box center [118, 261] width 14 height 14
type input "**********"
click at [180, 260] on div "17" at bounding box center [179, 261] width 14 height 14
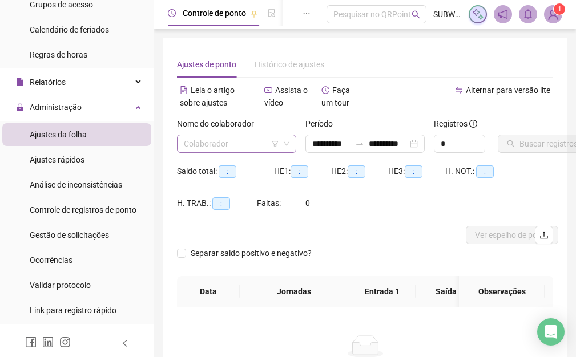
drag, startPoint x: 236, startPoint y: 150, endPoint x: 223, endPoint y: 171, distance: 24.6
click at [235, 150] on input "search" at bounding box center [231, 143] width 95 height 17
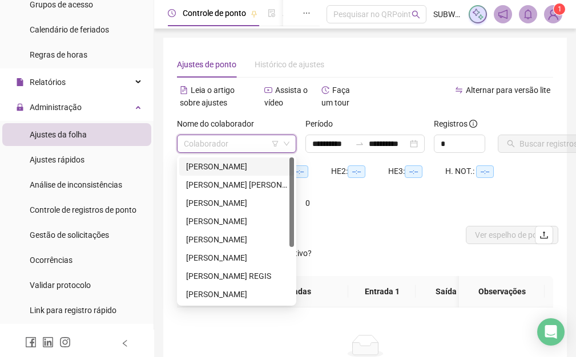
click at [200, 167] on div "[PERSON_NAME]" at bounding box center [236, 166] width 101 height 13
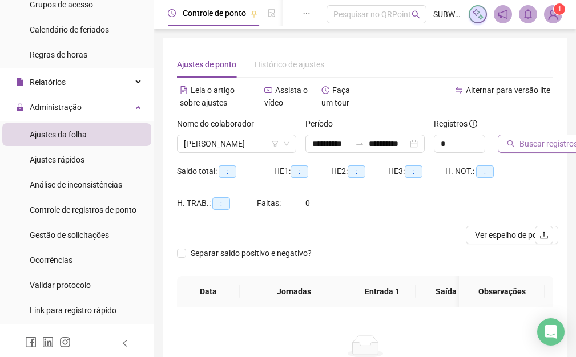
click at [551, 140] on span "Buscar registros" at bounding box center [548, 144] width 58 height 13
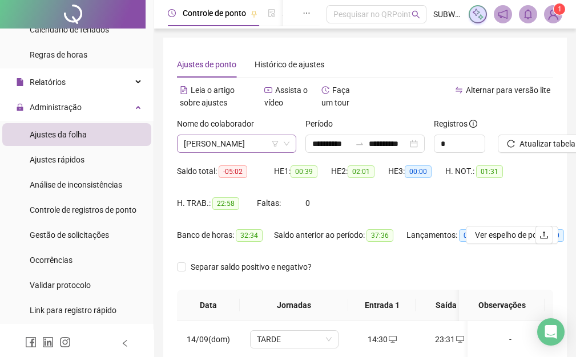
click at [215, 148] on span "[PERSON_NAME]" at bounding box center [237, 143] width 106 height 17
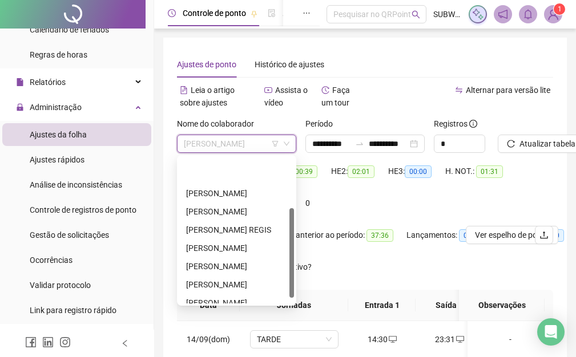
scroll to position [91, 0]
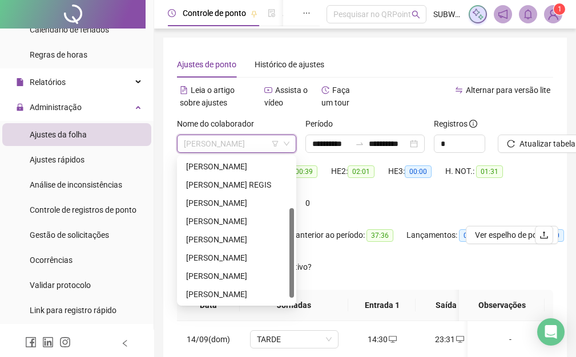
drag, startPoint x: 290, startPoint y: 171, endPoint x: 264, endPoint y: 282, distance: 114.3
click at [280, 277] on div "[PERSON_NAME] [PERSON_NAME] DE [PERSON_NAME] [PERSON_NAME]" at bounding box center [236, 230] width 115 height 146
click at [219, 294] on div "[PERSON_NAME]" at bounding box center [236, 294] width 101 height 13
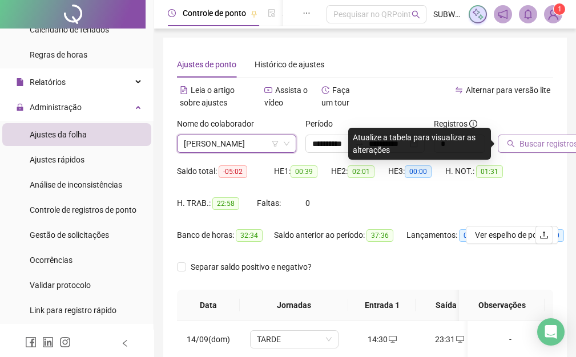
click at [540, 147] on button "Buscar registros" at bounding box center [542, 144] width 89 height 18
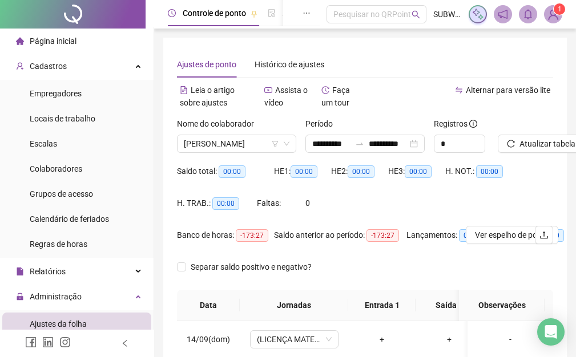
scroll to position [0, 0]
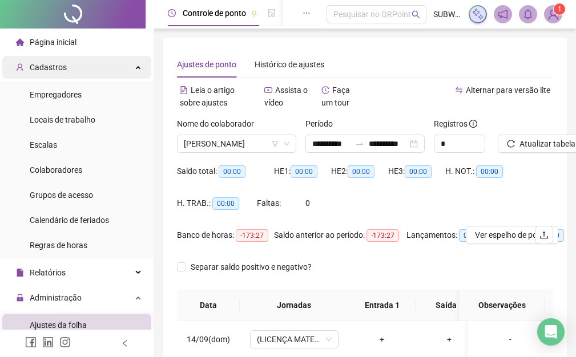
click at [126, 59] on div "Cadastros" at bounding box center [76, 67] width 149 height 23
